Goal: Communication & Community: Participate in discussion

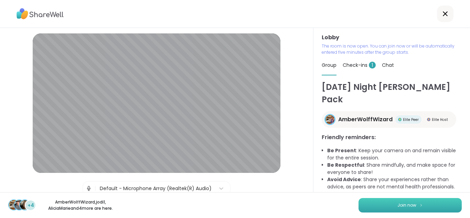
click at [370, 206] on button "Join now" at bounding box center [410, 205] width 103 height 14
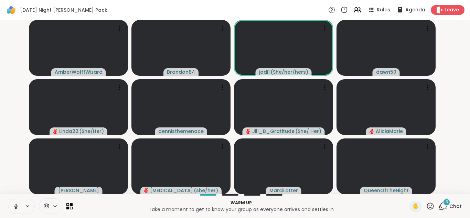
click at [446, 203] on span "3" at bounding box center [447, 202] width 2 height 6
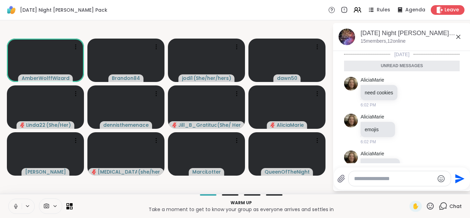
scroll to position [21, 0]
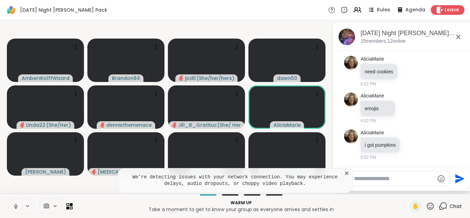
click at [459, 37] on icon at bounding box center [458, 37] width 4 height 4
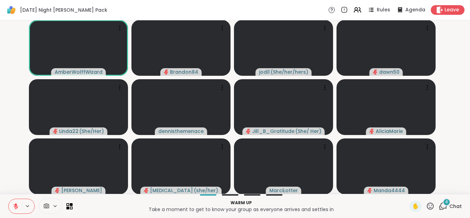
click at [13, 206] on icon at bounding box center [16, 206] width 6 height 6
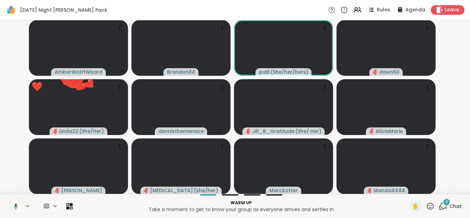
click at [13, 206] on icon at bounding box center [15, 206] width 6 height 6
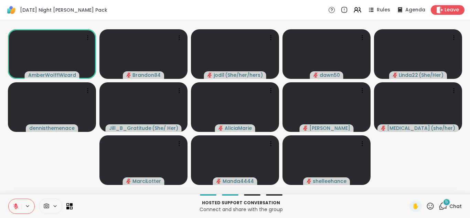
click at [445, 202] on span "5" at bounding box center [446, 202] width 3 height 6
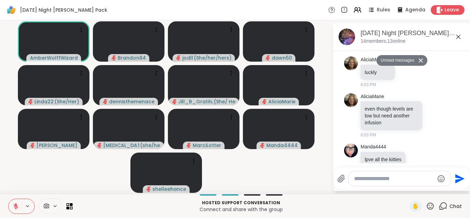
scroll to position [248, 0]
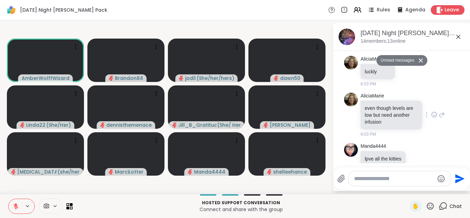
click at [431, 115] on icon at bounding box center [434, 114] width 6 height 7
click at [431, 105] on div "Select Reaction: Heart" at bounding box center [434, 104] width 6 height 6
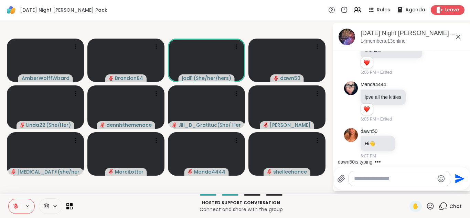
scroll to position [302, 0]
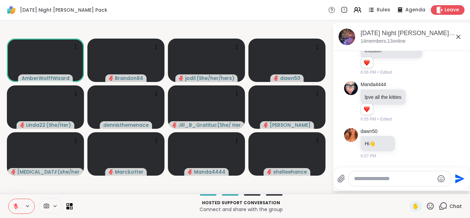
click at [15, 206] on icon at bounding box center [15, 206] width 5 height 5
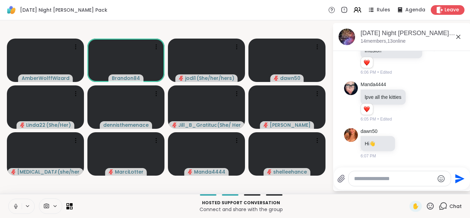
click at [15, 206] on icon at bounding box center [16, 205] width 2 height 3
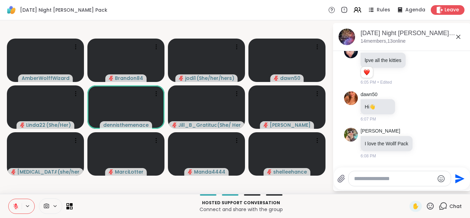
scroll to position [348, 0]
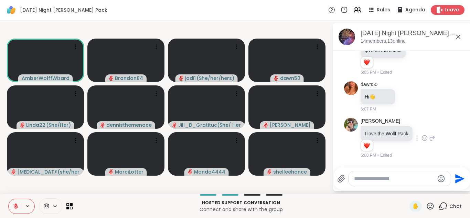
click at [432, 136] on div at bounding box center [424, 138] width 21 height 8
click at [428, 137] on icon at bounding box center [425, 138] width 6 height 7
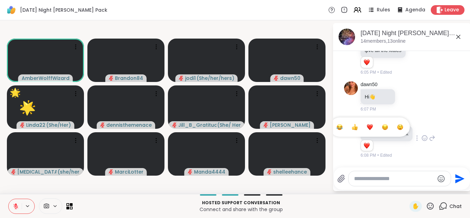
click at [373, 126] on div "Select Reaction: Heart" at bounding box center [370, 127] width 6 height 6
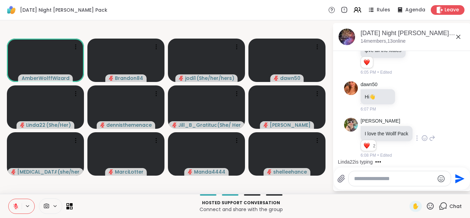
scroll to position [385, 0]
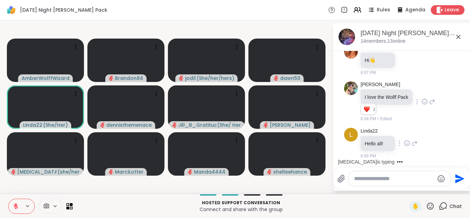
click at [414, 143] on icon at bounding box center [415, 143] width 6 height 8
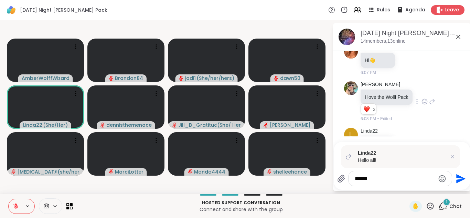
type textarea "*******"
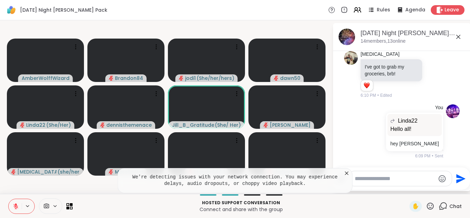
scroll to position [508, 0]
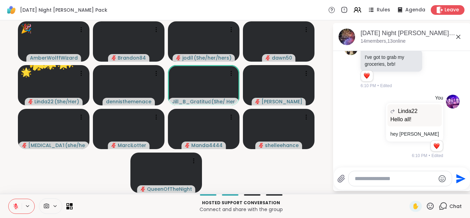
click at [426, 207] on icon at bounding box center [430, 206] width 9 height 9
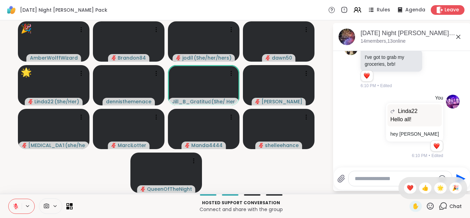
click at [401, 182] on div "✋ ❤️ 👍 🌟 🎉" at bounding box center [433, 188] width 69 height 22
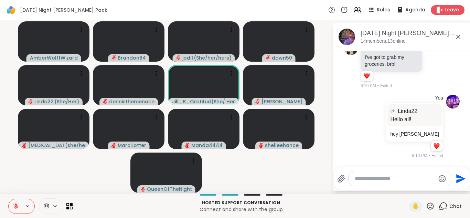
click at [427, 206] on icon at bounding box center [430, 206] width 9 height 9
click at [407, 189] on span "❤️" at bounding box center [410, 188] width 7 height 8
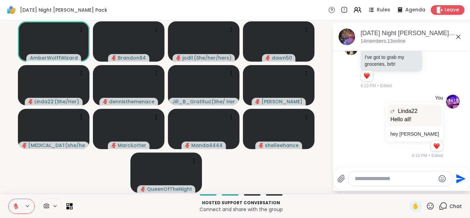
click at [16, 206] on icon at bounding box center [15, 206] width 5 height 5
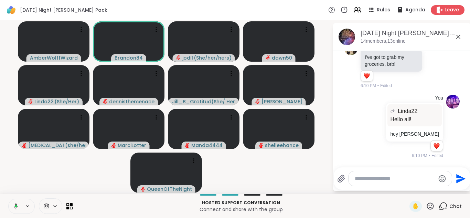
click at [16, 206] on icon at bounding box center [16, 206] width 2 height 2
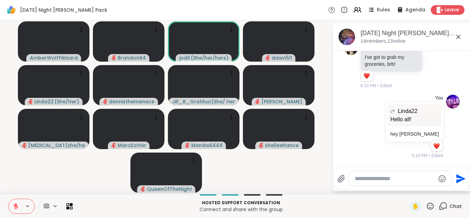
click at [9, 199] on button at bounding box center [15, 206] width 13 height 14
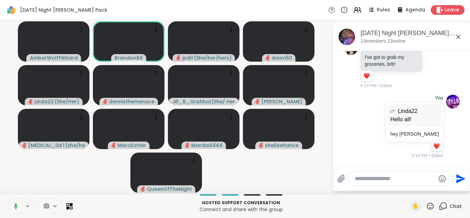
click at [8, 199] on button at bounding box center [15, 206] width 14 height 14
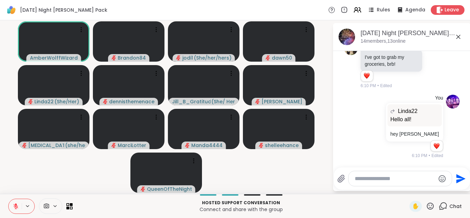
click at [9, 199] on button at bounding box center [15, 206] width 13 height 14
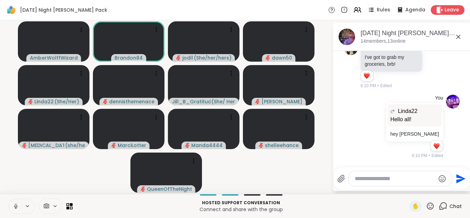
click at [13, 205] on icon at bounding box center [16, 206] width 6 height 6
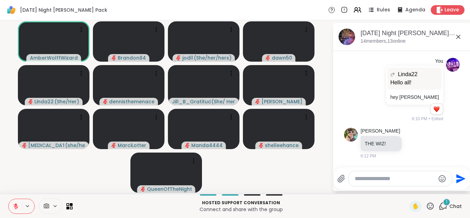
scroll to position [582, 0]
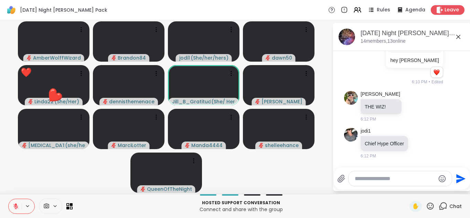
click at [13, 205] on icon at bounding box center [16, 206] width 6 height 6
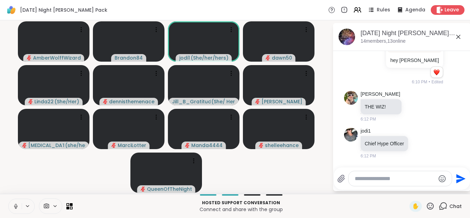
click at [9, 199] on button at bounding box center [15, 206] width 13 height 14
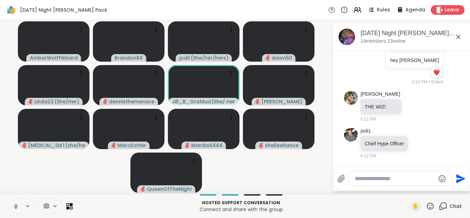
click at [9, 199] on button at bounding box center [15, 206] width 13 height 14
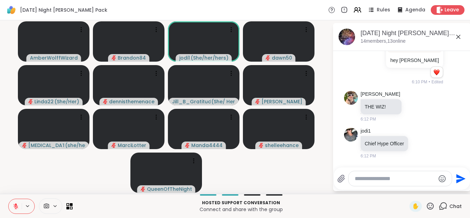
click at [9, 199] on button at bounding box center [15, 206] width 13 height 14
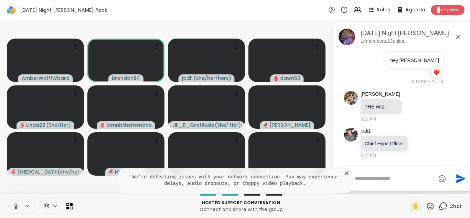
click at [9, 199] on button at bounding box center [15, 206] width 13 height 14
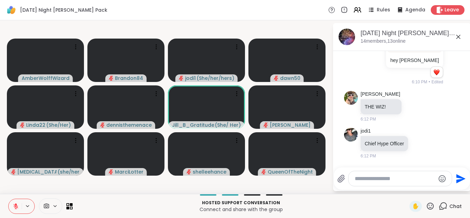
click at [9, 199] on button at bounding box center [15, 206] width 13 height 14
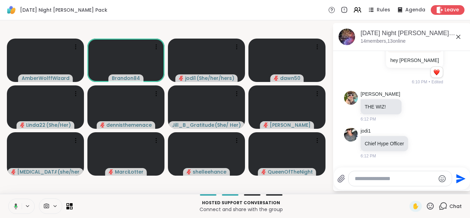
click at [8, 199] on button at bounding box center [15, 206] width 14 height 14
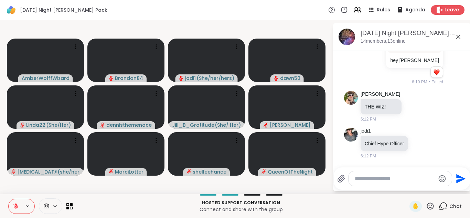
click at [9, 199] on button at bounding box center [15, 206] width 13 height 14
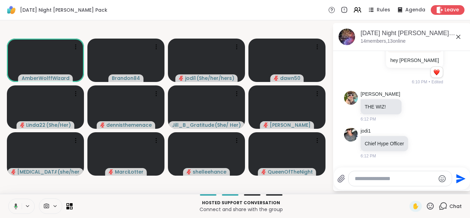
click at [8, 199] on button at bounding box center [15, 206] width 14 height 14
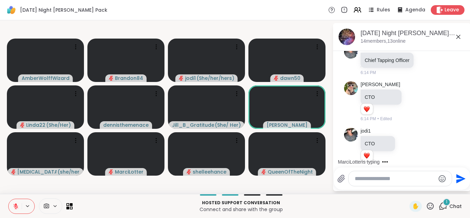
scroll to position [762, 0]
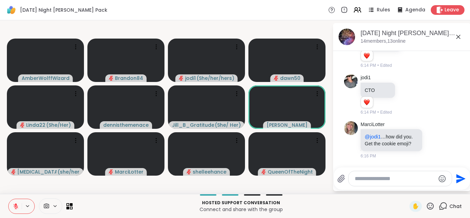
click at [13, 203] on icon at bounding box center [16, 206] width 6 height 6
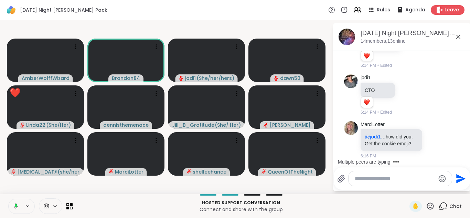
click at [8, 199] on button at bounding box center [15, 206] width 14 height 14
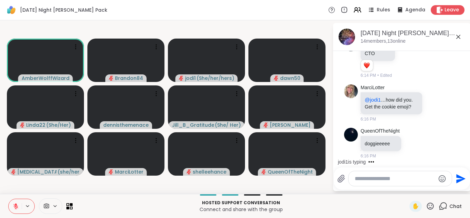
scroll to position [808, 0]
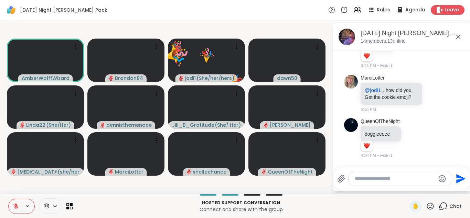
click at [426, 203] on icon at bounding box center [430, 206] width 9 height 9
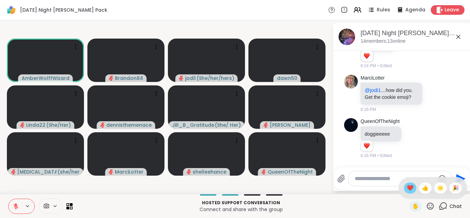
click at [407, 189] on span "❤️" at bounding box center [410, 188] width 7 height 8
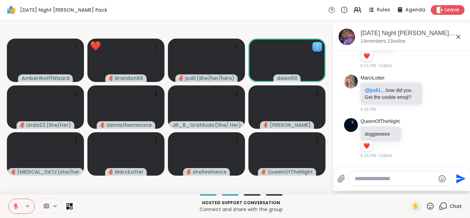
click at [314, 45] on icon at bounding box center [317, 46] width 7 height 7
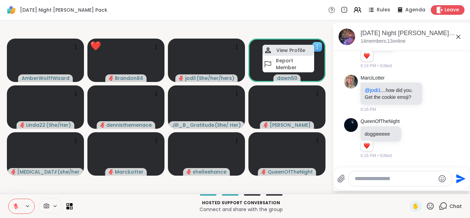
click at [303, 49] on h4 "View Profile" at bounding box center [290, 50] width 29 height 7
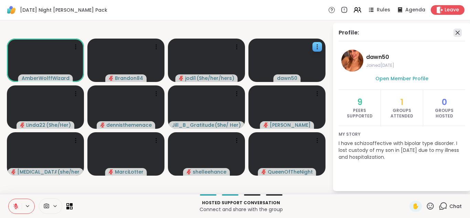
click at [460, 33] on icon at bounding box center [458, 33] width 8 height 8
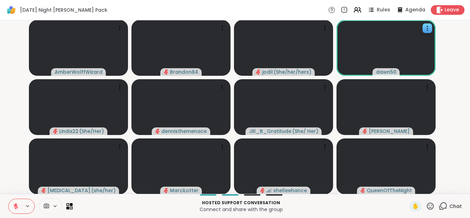
click at [13, 205] on icon at bounding box center [16, 206] width 6 height 6
click at [13, 205] on icon at bounding box center [15, 206] width 6 height 6
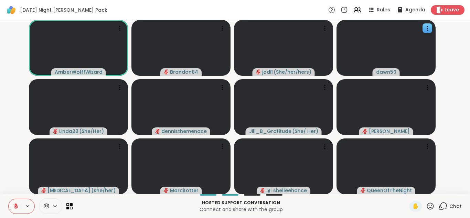
click at [13, 205] on icon at bounding box center [16, 206] width 6 height 6
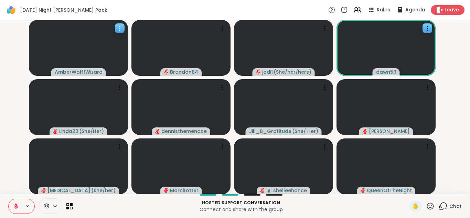
click at [116, 28] on div at bounding box center [120, 28] width 10 height 10
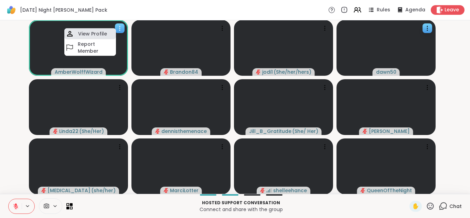
click at [100, 33] on h4 "View Profile" at bounding box center [92, 33] width 29 height 7
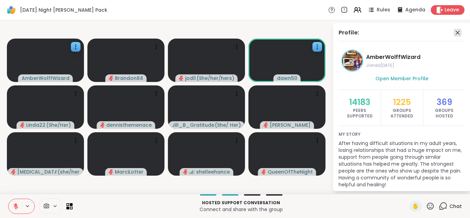
click at [456, 32] on icon at bounding box center [458, 33] width 4 height 4
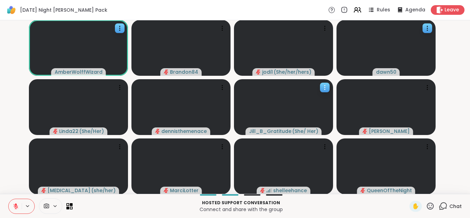
click at [326, 86] on icon at bounding box center [325, 87] width 7 height 7
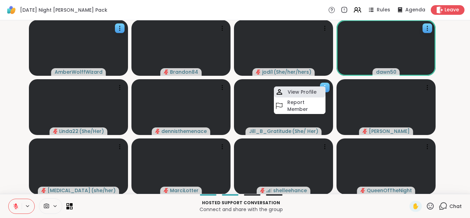
click at [303, 93] on h4 "View Profile" at bounding box center [302, 91] width 29 height 7
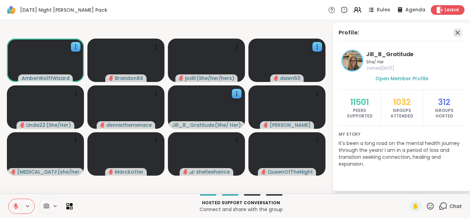
click at [458, 33] on icon at bounding box center [458, 33] width 4 height 4
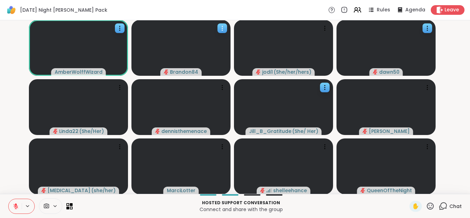
click at [222, 28] on icon at bounding box center [222, 28] width 7 height 7
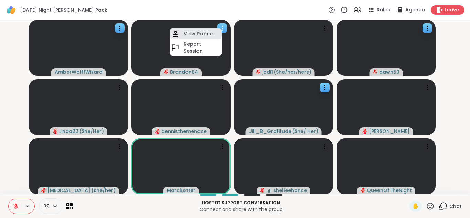
click at [204, 34] on h4 "View Profile" at bounding box center [198, 33] width 29 height 7
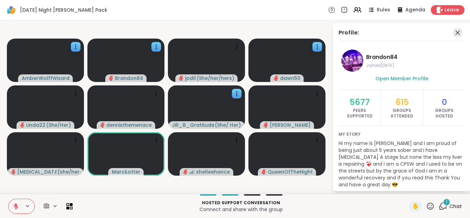
click at [454, 32] on icon at bounding box center [458, 33] width 8 height 8
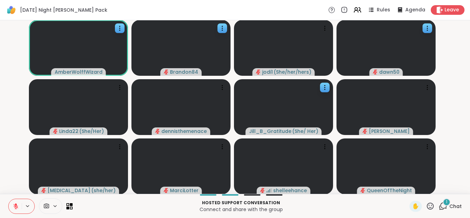
click at [18, 200] on button at bounding box center [15, 206] width 13 height 14
click at [14, 206] on icon at bounding box center [15, 206] width 3 height 2
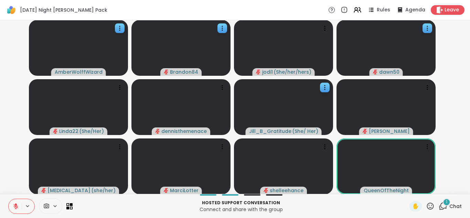
click at [427, 205] on icon at bounding box center [430, 205] width 7 height 7
click at [407, 185] on span "❤️" at bounding box center [410, 188] width 7 height 8
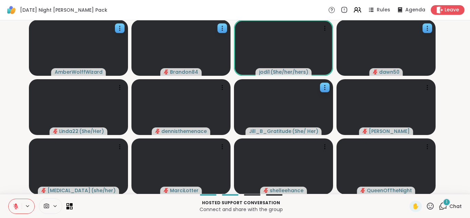
click at [14, 203] on icon at bounding box center [16, 206] width 6 height 6
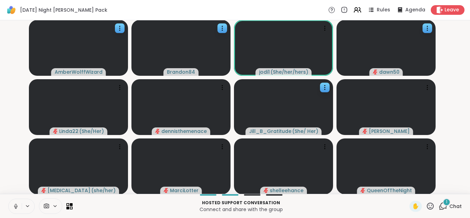
click at [14, 203] on icon at bounding box center [16, 206] width 6 height 6
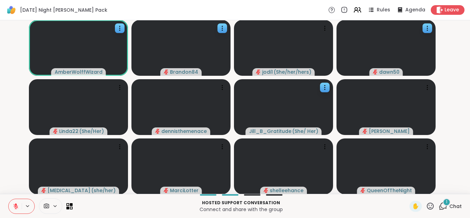
click at [14, 203] on icon at bounding box center [16, 206] width 6 height 6
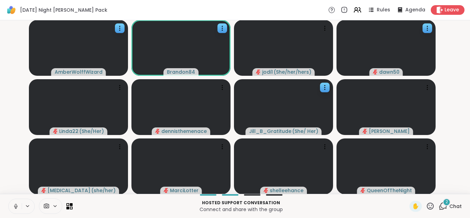
click at [14, 203] on icon at bounding box center [16, 206] width 6 height 6
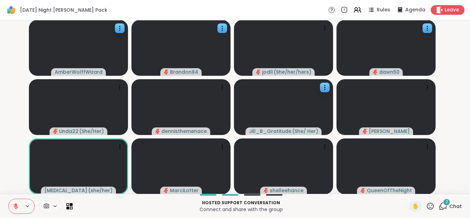
click at [446, 203] on span "2" at bounding box center [447, 202] width 2 height 6
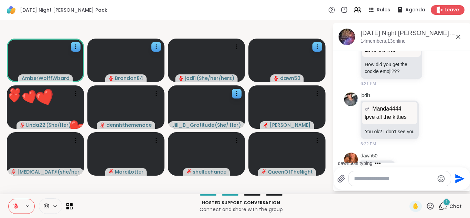
scroll to position [1026, 0]
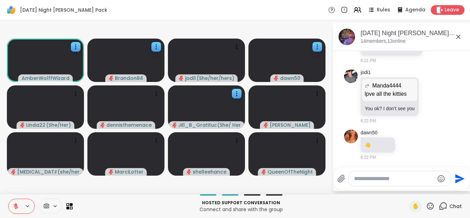
click at [16, 206] on icon at bounding box center [16, 204] width 2 height 3
click at [16, 206] on icon at bounding box center [16, 206] width 2 height 2
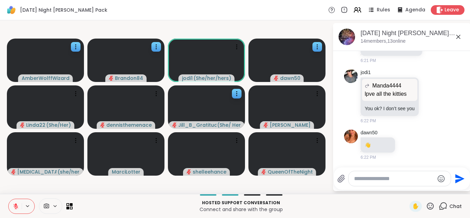
click at [16, 206] on icon at bounding box center [16, 204] width 2 height 3
click at [16, 206] on icon at bounding box center [16, 206] width 6 height 6
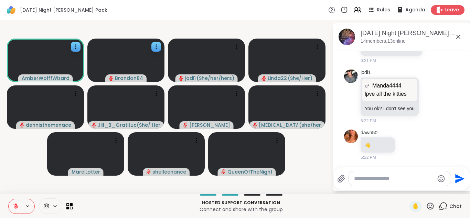
click at [16, 206] on icon at bounding box center [16, 204] width 2 height 3
click at [16, 206] on icon at bounding box center [16, 206] width 6 height 6
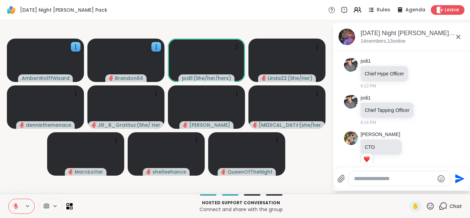
scroll to position [660, 0]
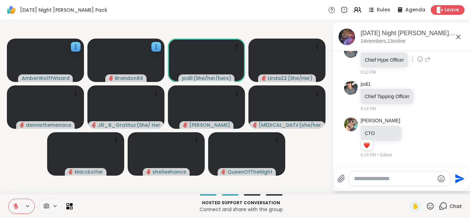
click at [420, 59] on icon at bounding box center [420, 59] width 0 height 0
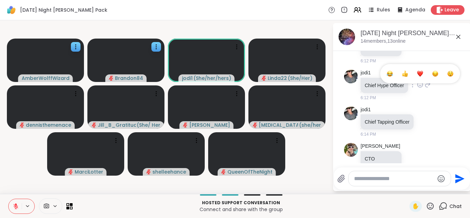
scroll to position [632, 0]
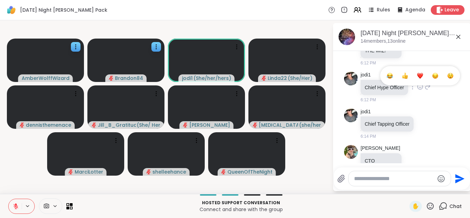
click at [421, 76] on div "Select Reaction: Heart" at bounding box center [420, 76] width 6 height 6
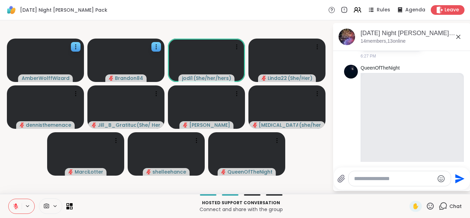
scroll to position [1262, 0]
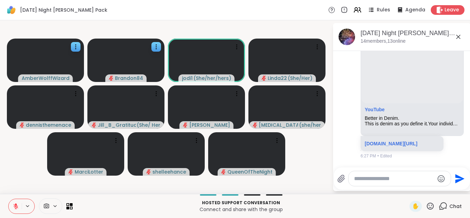
click at [440, 176] on icon "Emoji picker" at bounding box center [441, 178] width 7 height 7
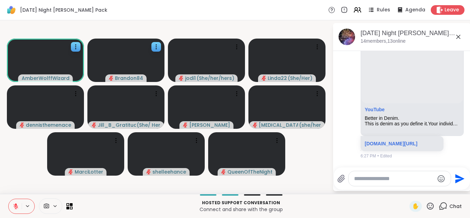
click at [306, 167] on video-player-container "AmberWolffWizard Brandon84 jodi1 ( She/her/hers ) Linda22 ( She/Her ) dennisthe…" at bounding box center [166, 107] width 324 height 168
click at [374, 180] on textarea "Type your message" at bounding box center [394, 178] width 80 height 7
type textarea "*"
type textarea "********"
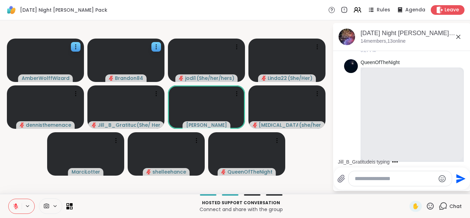
scroll to position [1143, 0]
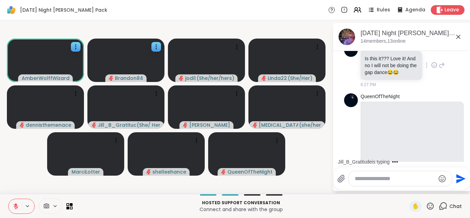
click at [431, 69] on icon at bounding box center [434, 65] width 6 height 7
click at [401, 57] on div "Select Reaction: Joy" at bounding box center [404, 54] width 6 height 6
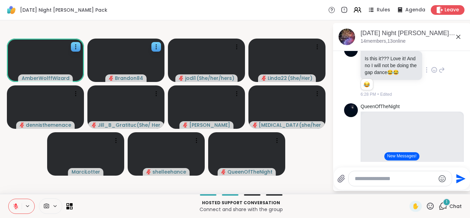
click at [431, 73] on icon at bounding box center [434, 69] width 6 height 7
click at [431, 62] on div "Select Reaction: Heart" at bounding box center [434, 59] width 6 height 6
click at [395, 156] on button "New Messages!" at bounding box center [402, 156] width 35 height 8
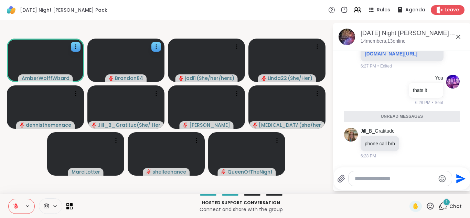
scroll to position [1345, 0]
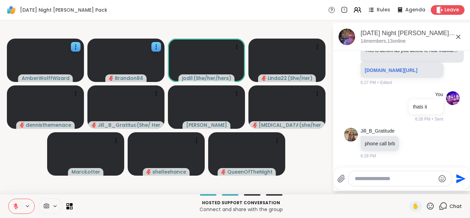
click at [14, 210] on button at bounding box center [15, 206] width 13 height 14
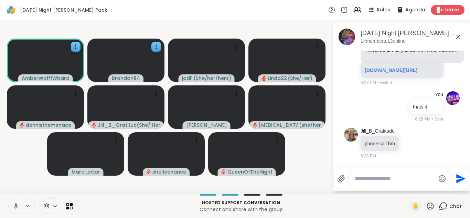
click at [14, 210] on button at bounding box center [15, 206] width 14 height 14
click at [71, 207] on icon at bounding box center [71, 207] width 3 height 3
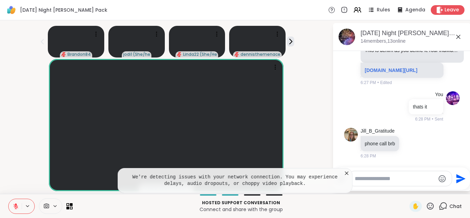
click at [16, 207] on icon at bounding box center [16, 206] width 6 height 6
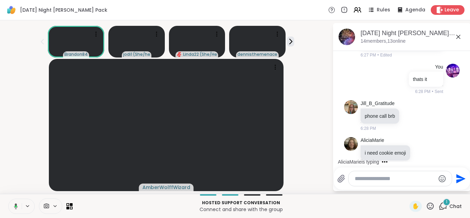
scroll to position [1382, 0]
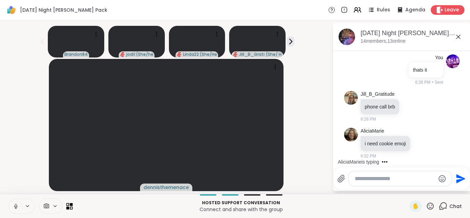
click at [69, 204] on icon at bounding box center [69, 206] width 7 height 7
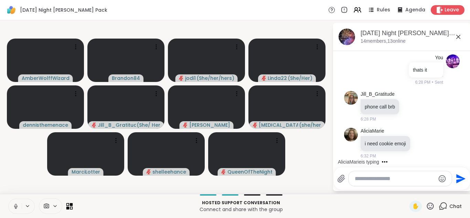
click at [69, 204] on icon at bounding box center [69, 206] width 7 height 7
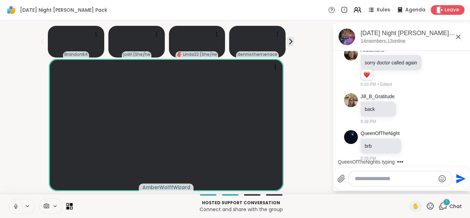
scroll to position [1519, 0]
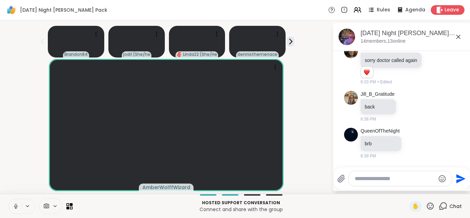
click at [14, 208] on icon at bounding box center [16, 206] width 6 height 6
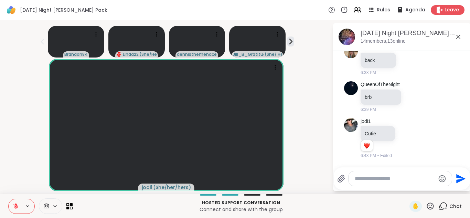
scroll to position [1565, 0]
click at [9, 199] on button at bounding box center [15, 206] width 13 height 14
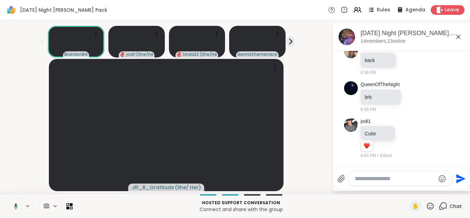
click at [8, 199] on button at bounding box center [15, 206] width 14 height 14
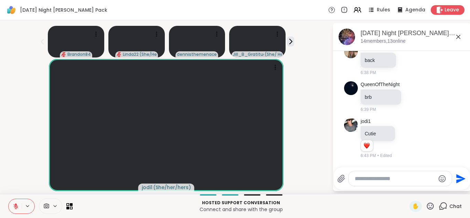
click at [18, 203] on icon at bounding box center [16, 206] width 6 height 6
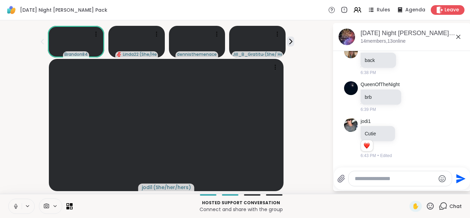
click at [18, 203] on icon at bounding box center [16, 206] width 6 height 6
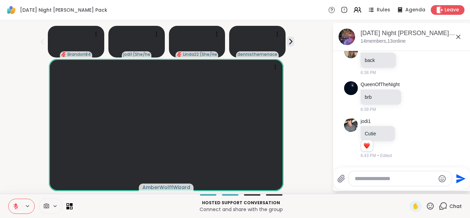
click at [18, 203] on icon at bounding box center [16, 206] width 6 height 6
click at [9, 199] on button at bounding box center [15, 206] width 13 height 14
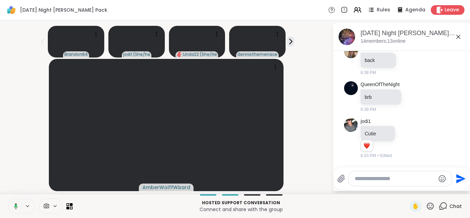
click at [8, 199] on button at bounding box center [15, 206] width 14 height 14
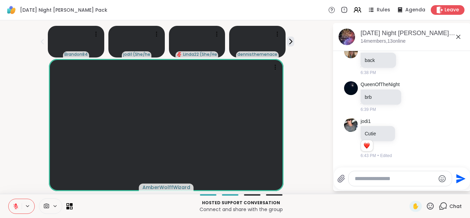
click at [18, 203] on icon at bounding box center [16, 206] width 6 height 6
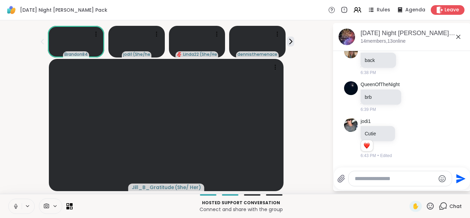
click at [18, 203] on button at bounding box center [15, 206] width 13 height 14
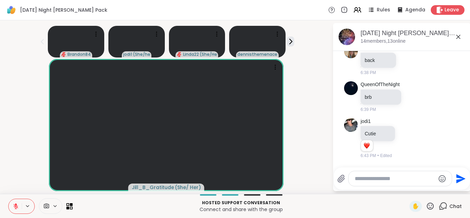
click at [18, 203] on icon at bounding box center [16, 206] width 6 height 6
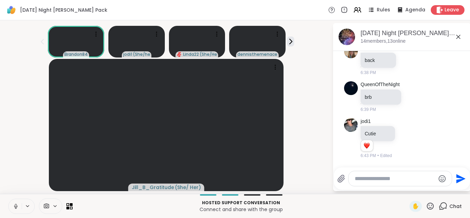
click at [18, 203] on icon at bounding box center [16, 206] width 6 height 6
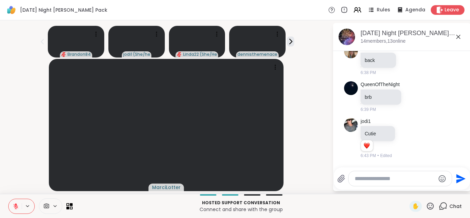
click at [18, 203] on icon at bounding box center [16, 206] width 6 height 6
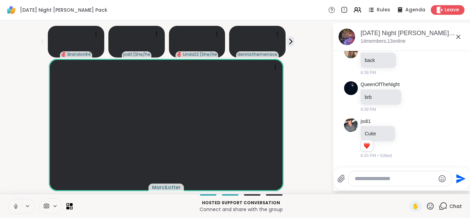
click at [18, 203] on icon at bounding box center [16, 206] width 6 height 6
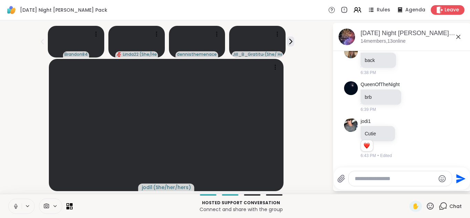
click at [18, 203] on icon at bounding box center [16, 206] width 6 height 6
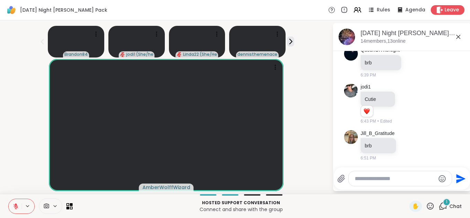
scroll to position [1602, 0]
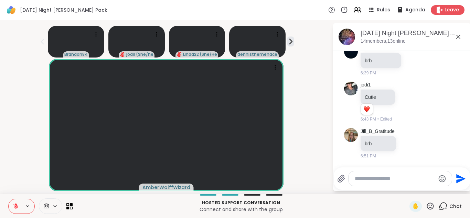
click at [18, 203] on icon at bounding box center [16, 206] width 6 height 6
click at [19, 204] on button at bounding box center [15, 206] width 14 height 14
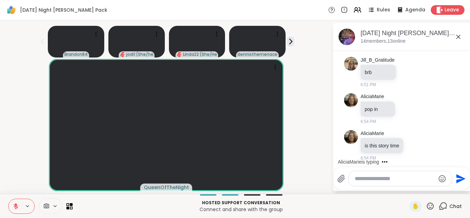
scroll to position [1675, 0]
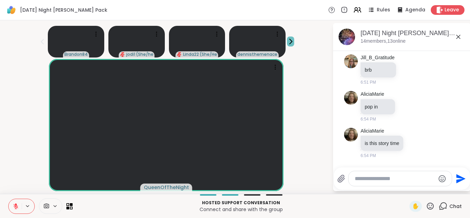
click at [293, 41] on icon at bounding box center [290, 41] width 7 height 7
click at [414, 144] on icon at bounding box center [415, 142] width 6 height 7
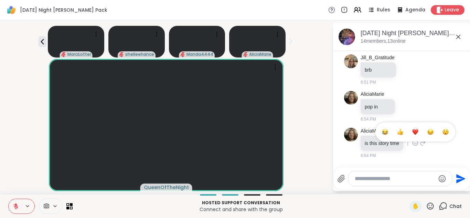
click at [400, 131] on div "Select Reaction: Thumbs up" at bounding box center [400, 132] width 6 height 6
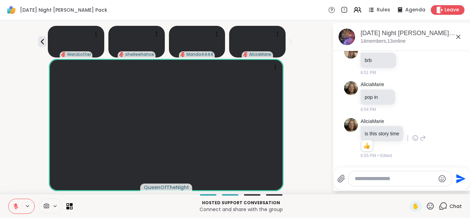
scroll to position [1685, 0]
click at [407, 97] on icon at bounding box center [407, 96] width 6 height 7
click at [377, 87] on div "Select Reaction: Joy" at bounding box center [377, 86] width 6 height 6
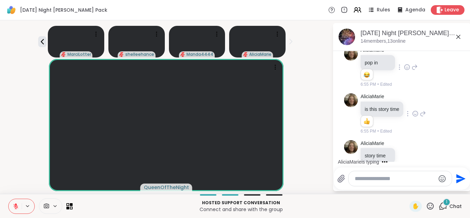
scroll to position [1732, 0]
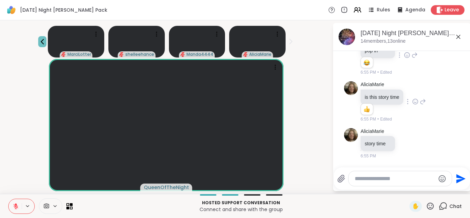
click at [43, 43] on icon at bounding box center [42, 42] width 8 height 8
click at [42, 41] on icon at bounding box center [42, 42] width 8 height 8
click at [66, 205] on div at bounding box center [40, 205] width 64 height 15
click at [70, 204] on icon at bounding box center [69, 206] width 7 height 7
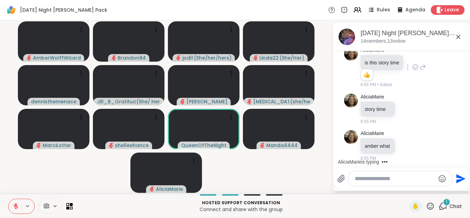
scroll to position [1768, 0]
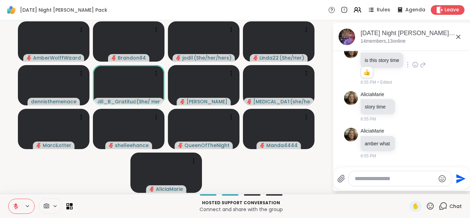
click at [16, 204] on icon at bounding box center [16, 204] width 2 height 3
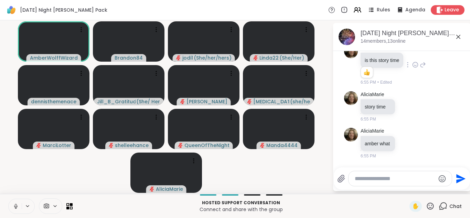
click at [16, 204] on icon at bounding box center [16, 206] width 6 height 6
click at [16, 204] on icon at bounding box center [16, 204] width 2 height 3
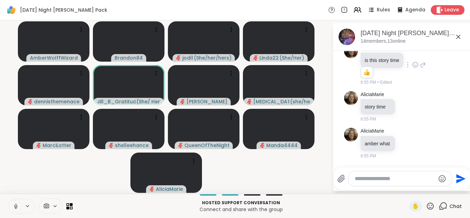
click at [9, 199] on button at bounding box center [15, 206] width 13 height 14
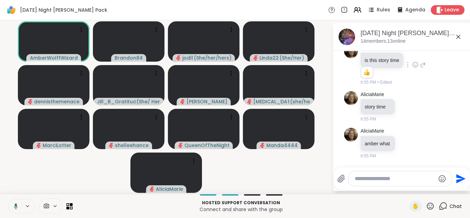
click at [8, 199] on button at bounding box center [15, 206] width 14 height 14
click at [16, 204] on icon at bounding box center [16, 204] width 2 height 3
click at [16, 204] on icon at bounding box center [16, 206] width 6 height 6
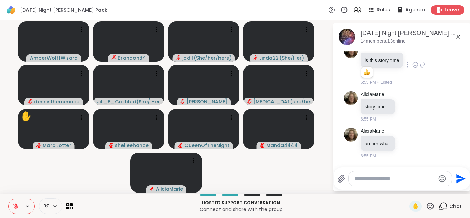
click at [16, 204] on icon at bounding box center [16, 204] width 2 height 3
click at [16, 204] on rect at bounding box center [16, 205] width 2 height 3
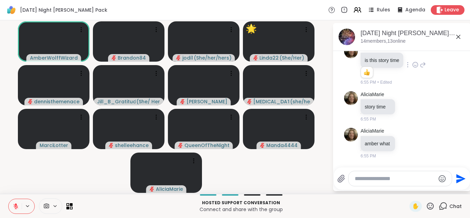
click at [16, 204] on icon at bounding box center [16, 204] width 2 height 3
click at [16, 204] on icon at bounding box center [16, 206] width 6 height 6
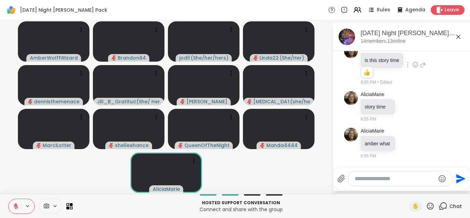
click at [16, 204] on icon at bounding box center [16, 204] width 2 height 3
click at [16, 204] on icon at bounding box center [16, 206] width 4 height 6
click at [9, 199] on button at bounding box center [15, 206] width 13 height 14
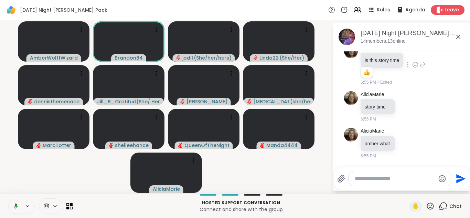
click at [8, 199] on button at bounding box center [15, 206] width 14 height 14
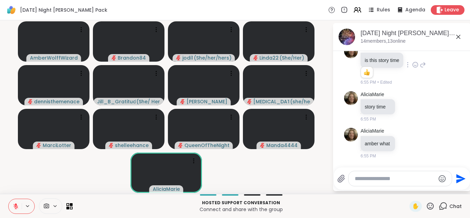
click at [9, 199] on button at bounding box center [15, 206] width 13 height 14
click at [8, 199] on button at bounding box center [15, 206] width 14 height 14
click at [9, 199] on button at bounding box center [15, 206] width 13 height 14
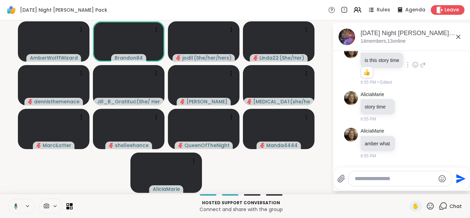
click at [8, 199] on button at bounding box center [15, 206] width 14 height 14
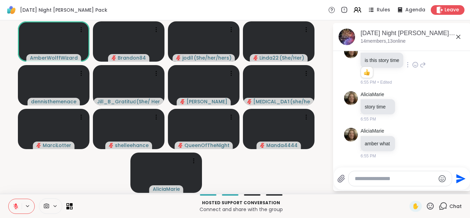
click at [9, 199] on button at bounding box center [15, 206] width 13 height 14
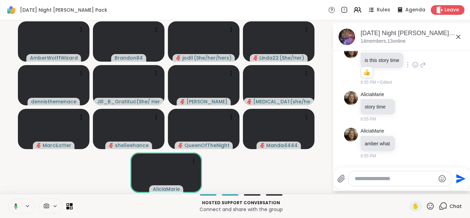
click at [8, 199] on button at bounding box center [15, 206] width 14 height 14
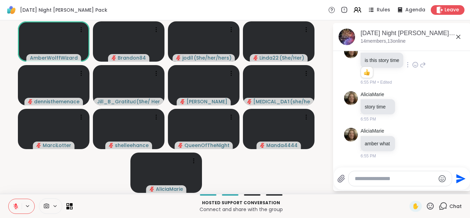
click at [9, 199] on button at bounding box center [15, 206] width 13 height 14
click at [70, 207] on icon at bounding box center [69, 206] width 7 height 7
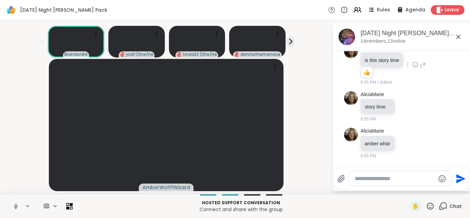
scroll to position [1833, 0]
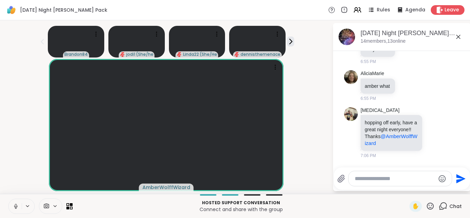
click at [14, 207] on icon at bounding box center [16, 206] width 6 height 6
click at [9, 199] on button at bounding box center [15, 206] width 13 height 14
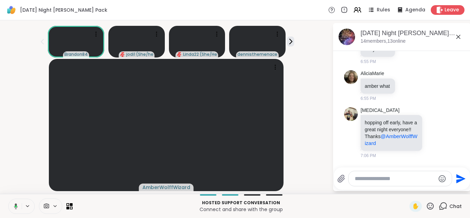
click at [8, 199] on button at bounding box center [15, 206] width 14 height 14
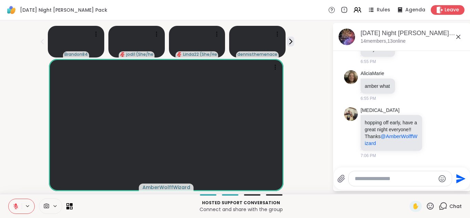
click at [9, 199] on button at bounding box center [15, 206] width 13 height 14
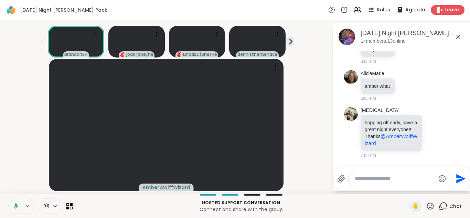
click at [8, 199] on button at bounding box center [15, 206] width 14 height 14
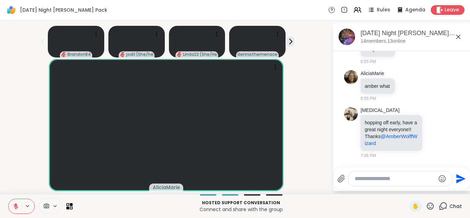
click at [9, 199] on button at bounding box center [15, 206] width 13 height 14
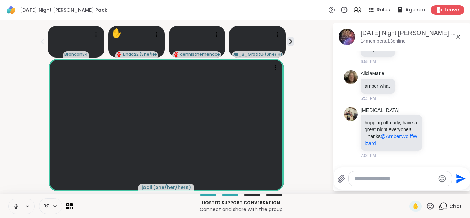
click at [13, 205] on icon at bounding box center [16, 206] width 6 height 6
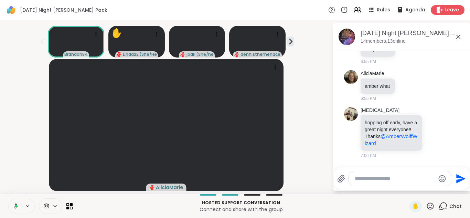
click at [13, 205] on icon at bounding box center [15, 206] width 6 height 6
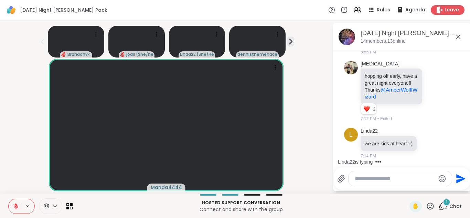
scroll to position [1886, 0]
click at [9, 199] on button at bounding box center [15, 206] width 13 height 14
click at [8, 199] on button at bounding box center [15, 206] width 14 height 14
click at [426, 139] on icon at bounding box center [429, 142] width 6 height 7
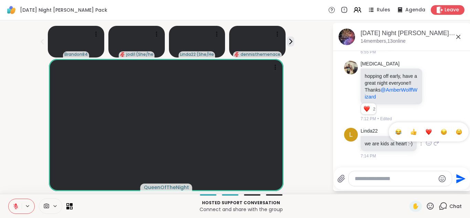
click at [426, 129] on div "Select Reaction: Heart" at bounding box center [429, 132] width 6 height 6
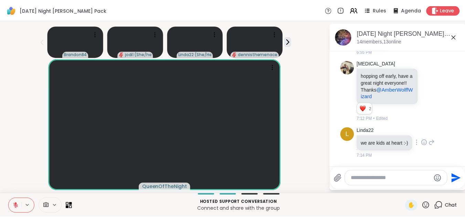
scroll to position [1896, 0]
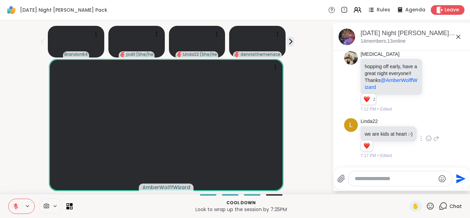
click at [14, 204] on icon at bounding box center [16, 206] width 6 height 6
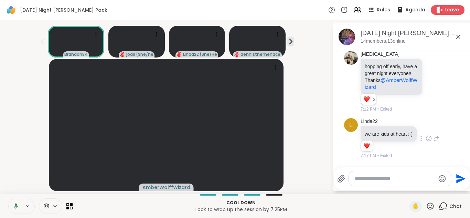
click at [14, 204] on icon at bounding box center [15, 206] width 6 height 6
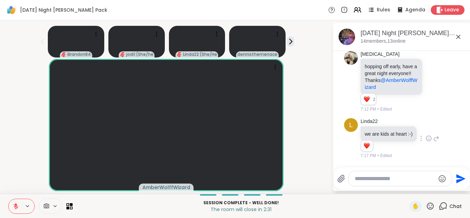
click at [14, 204] on icon at bounding box center [16, 206] width 6 height 6
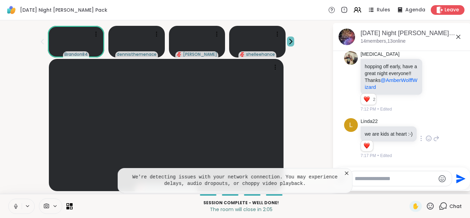
click at [287, 43] on icon at bounding box center [290, 41] width 7 height 7
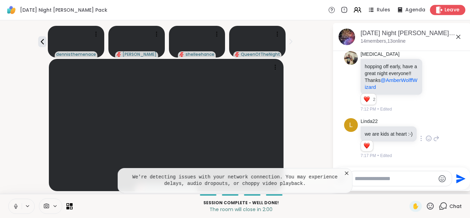
click at [449, 8] on span "Leave" at bounding box center [452, 10] width 15 height 7
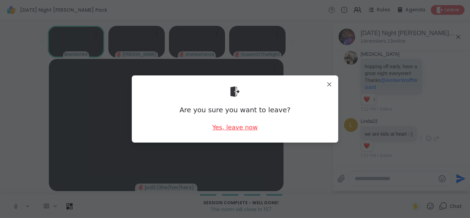
click at [236, 126] on div "Yes, leave now" at bounding box center [234, 127] width 45 height 9
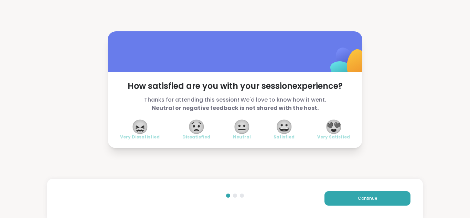
click at [341, 126] on span "😍" at bounding box center [333, 126] width 17 height 12
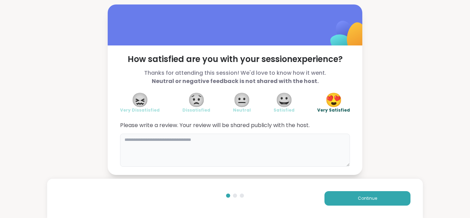
click at [241, 140] on textarea at bounding box center [235, 150] width 230 height 33
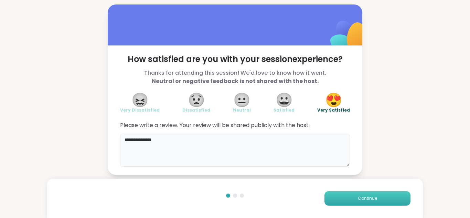
type textarea "**********"
click at [358, 201] on span "Continue" at bounding box center [367, 198] width 19 height 6
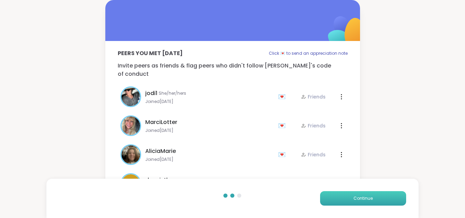
click at [354, 201] on span "Continue" at bounding box center [363, 198] width 19 height 6
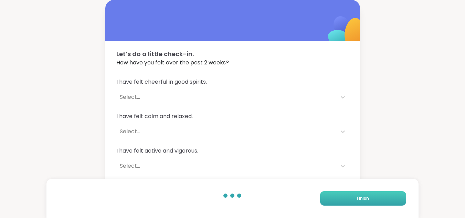
click at [354, 201] on button "Finish" at bounding box center [363, 198] width 86 height 14
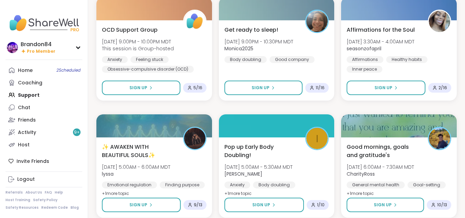
scroll to position [527, 0]
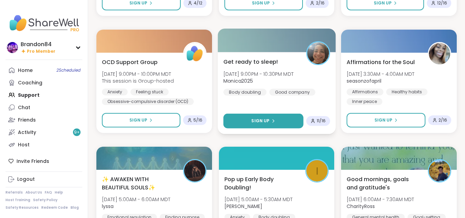
click at [246, 124] on button "Sign Up" at bounding box center [263, 121] width 80 height 15
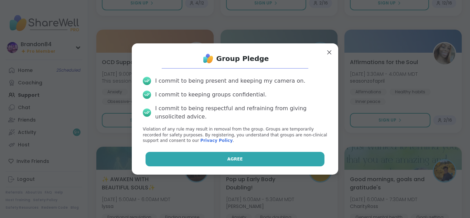
click at [294, 163] on button "Agree" at bounding box center [235, 159] width 179 height 14
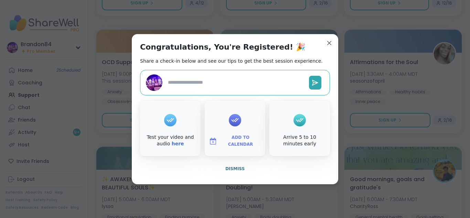
type textarea "*"
